Goal: Find specific page/section: Locate item on page

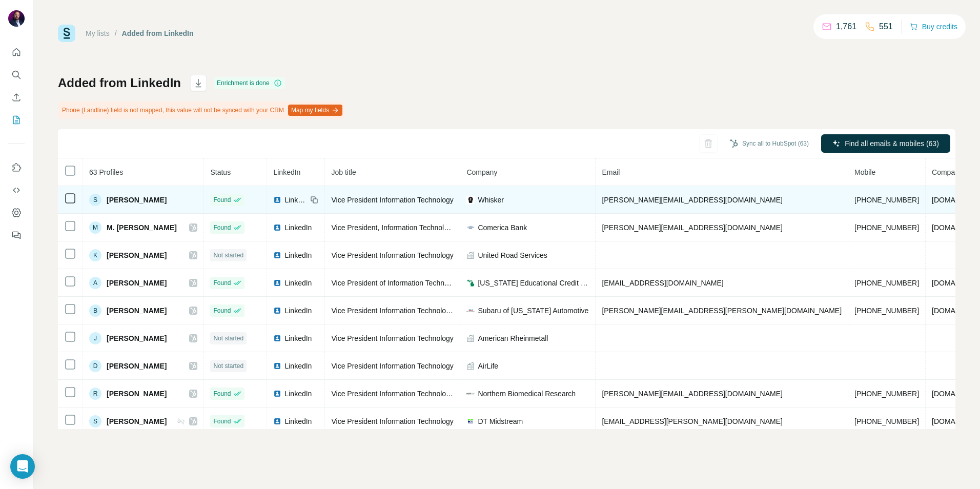
click at [478, 201] on span "Whisker" at bounding box center [491, 200] width 26 height 10
click at [932, 198] on span "[DOMAIN_NAME]" at bounding box center [960, 200] width 57 height 8
click at [409, 201] on span "Vice President Information Technology" at bounding box center [392, 200] width 122 height 8
click at [932, 203] on span "[DOMAIN_NAME]" at bounding box center [960, 200] width 57 height 8
